Goal: Task Accomplishment & Management: Manage account settings

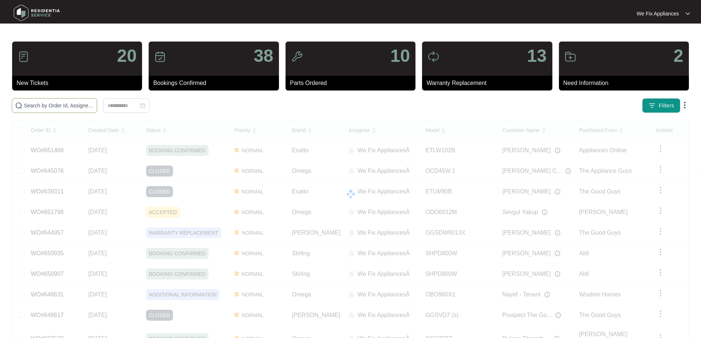
paste input "648044"
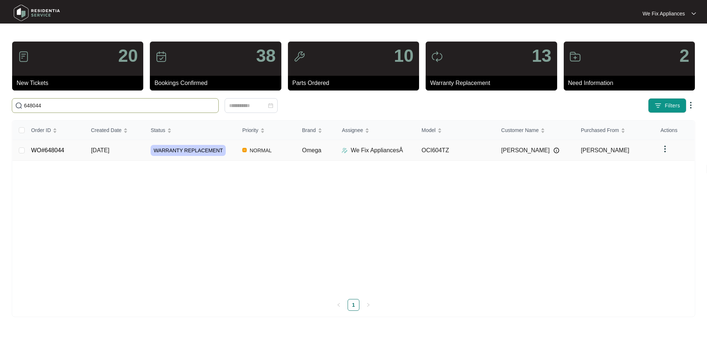
type input "648044"
click at [63, 149] on link "WO#648044" at bounding box center [47, 150] width 33 height 6
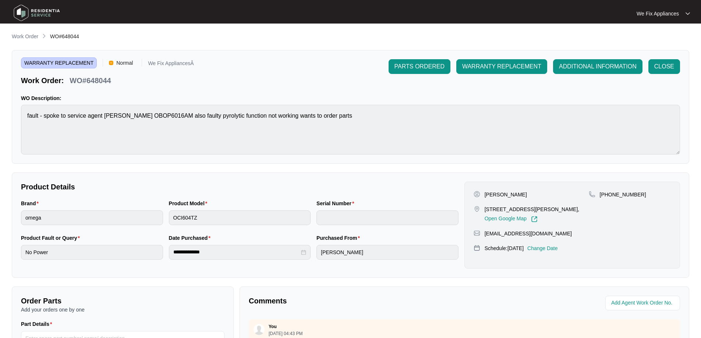
click at [558, 247] on p "Change Date" at bounding box center [542, 248] width 31 height 7
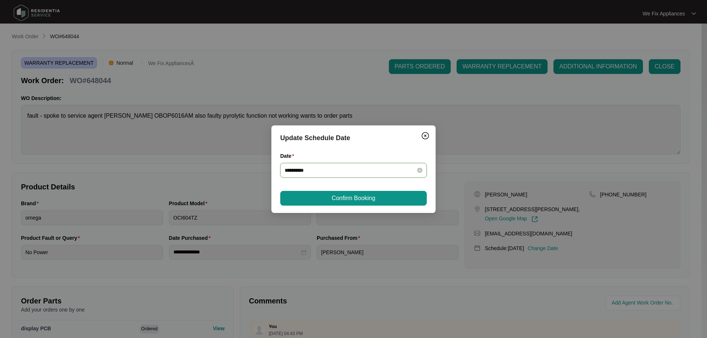
click at [355, 173] on input "**********" at bounding box center [349, 170] width 129 height 8
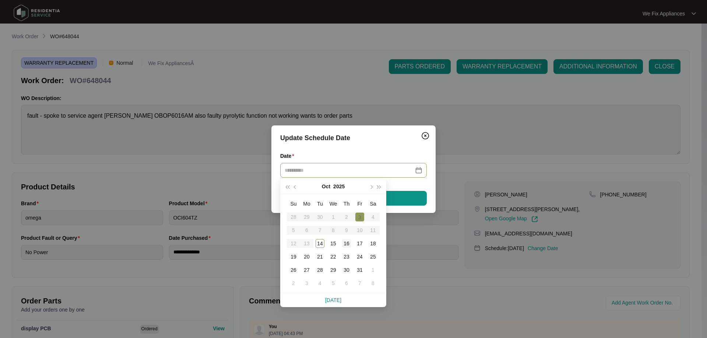
type input "**********"
click at [345, 240] on div "16" at bounding box center [346, 243] width 9 height 9
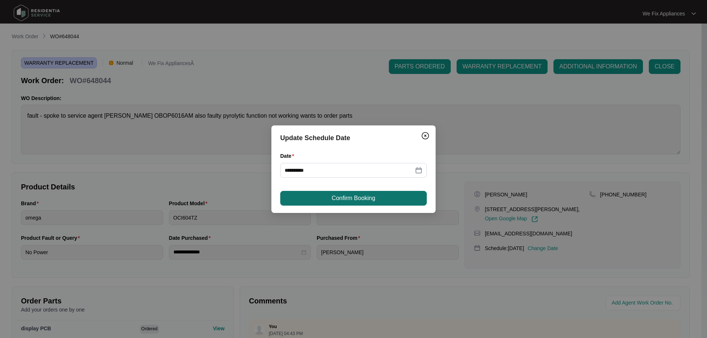
click at [358, 202] on span "Confirm Booking" at bounding box center [353, 198] width 43 height 9
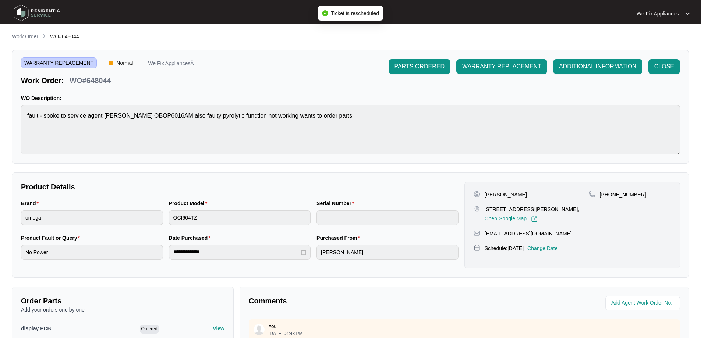
click at [46, 12] on img at bounding box center [37, 13] width 52 height 22
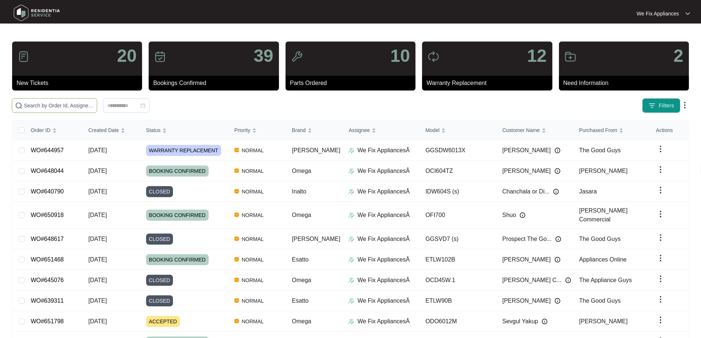
paste input "636629"
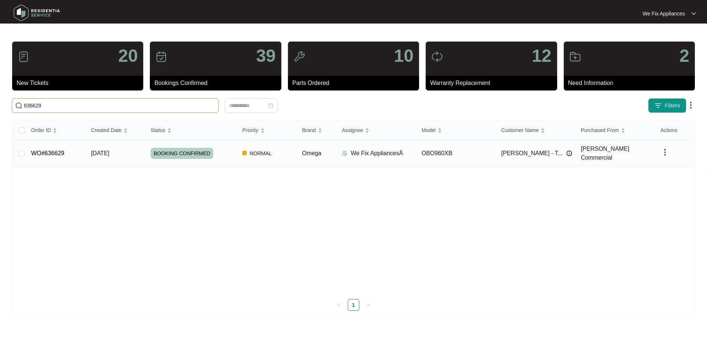
type input "636629"
click at [44, 152] on link "WO#636629" at bounding box center [47, 153] width 33 height 6
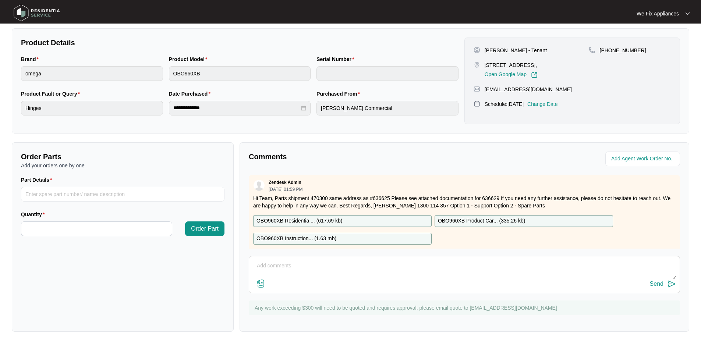
scroll to position [147, 0]
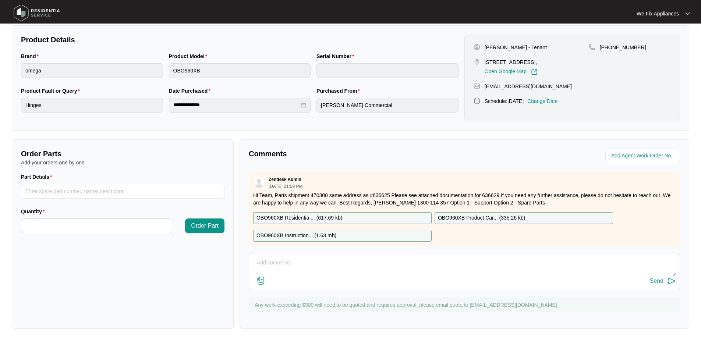
click at [340, 278] on div "Send" at bounding box center [464, 281] width 423 height 10
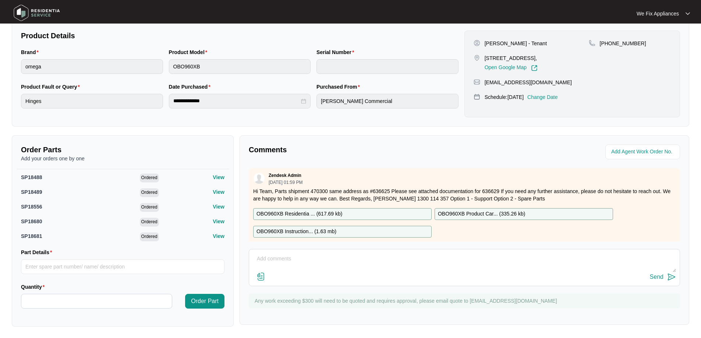
scroll to position [152, 0]
click at [308, 258] on textarea at bounding box center [464, 262] width 423 height 19
click at [650, 272] on button "Send" at bounding box center [663, 277] width 26 height 10
click at [308, 258] on textarea at bounding box center [464, 262] width 423 height 19
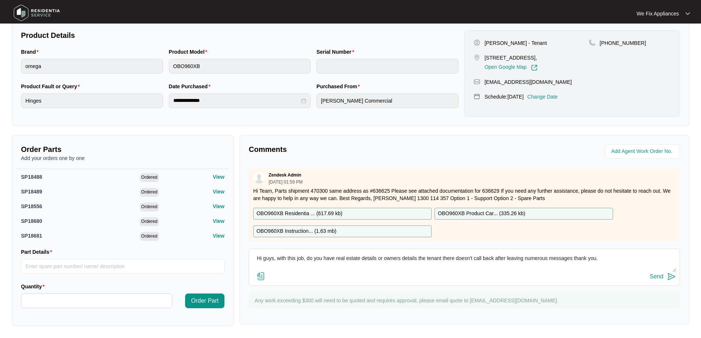
type textarea "Hi guys, with this job, do you have real estate details or owners details the t…"
click at [663, 273] on div "Send" at bounding box center [657, 276] width 14 height 7
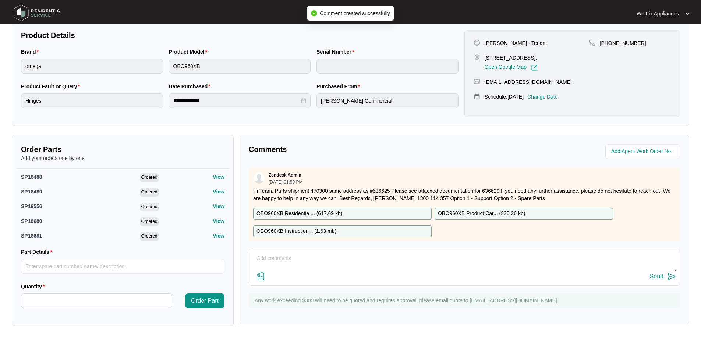
click at [43, 14] on img at bounding box center [37, 13] width 52 height 22
